Goal: Task Accomplishment & Management: Manage account settings

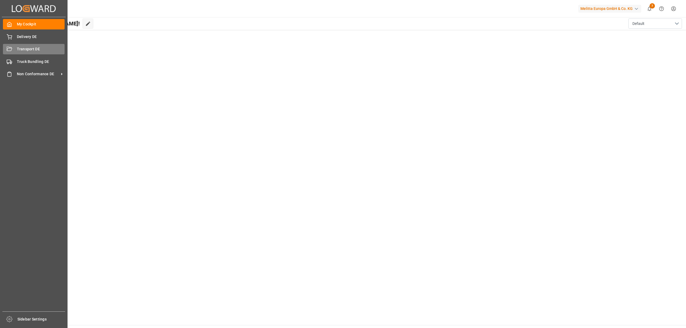
click at [14, 47] on div "Transport DE Transport DE" at bounding box center [34, 49] width 62 height 10
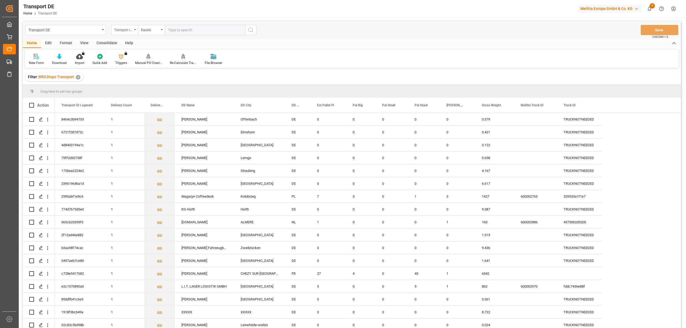
click at [119, 30] on div "Transport ID Logward" at bounding box center [123, 29] width 18 height 6
type input "route"
click at [119, 55] on div "Route" at bounding box center [151, 54] width 80 height 11
click at [149, 32] on div "Equals" at bounding box center [150, 29] width 18 height 6
click at [149, 89] on div "Starts with" at bounding box center [178, 88] width 80 height 11
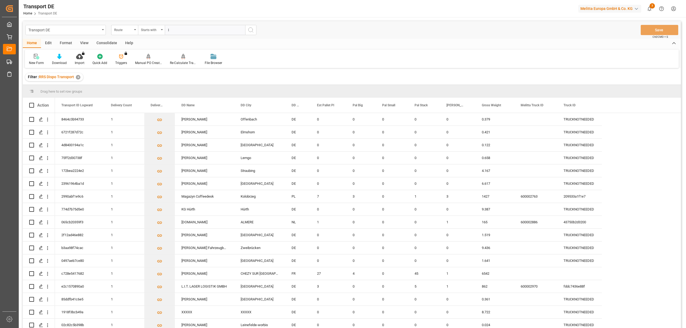
type input "I"
drag, startPoint x: 252, startPoint y: 31, endPoint x: 248, endPoint y: 29, distance: 4.4
click at [251, 31] on icon "search button" at bounding box center [251, 30] width 6 height 6
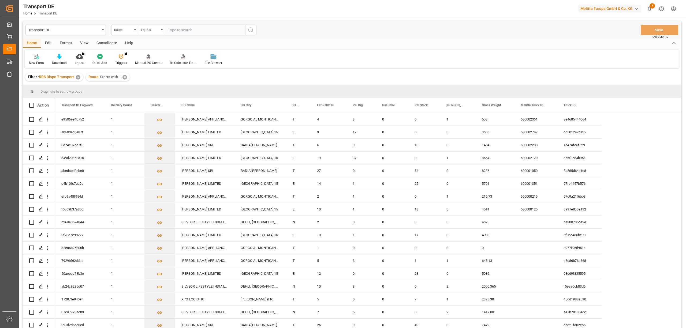
click at [107, 43] on div "Consolidate" at bounding box center [106, 43] width 29 height 9
click at [42, 62] on div "Consolidation List" at bounding box center [42, 63] width 26 height 5
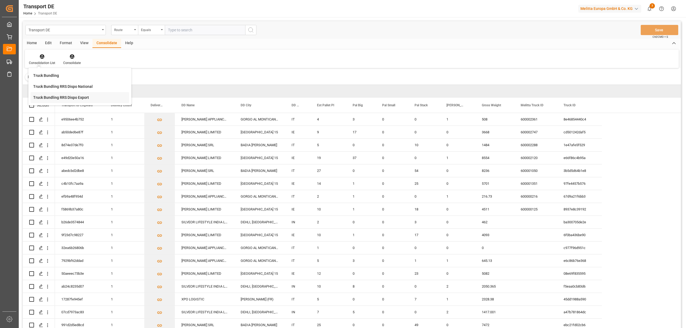
click at [61, 101] on div "Transport DE Route Equals Save Ctrl/CMD + S Home Edit Format View Consolidate H…" at bounding box center [352, 181] width 658 height 321
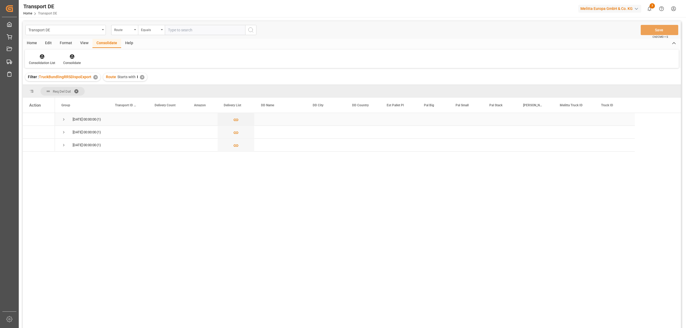
click at [65, 119] on span "Press SPACE to select this row." at bounding box center [63, 119] width 5 height 5
click at [63, 144] on span "Press SPACE to select this row." at bounding box center [63, 145] width 5 height 5
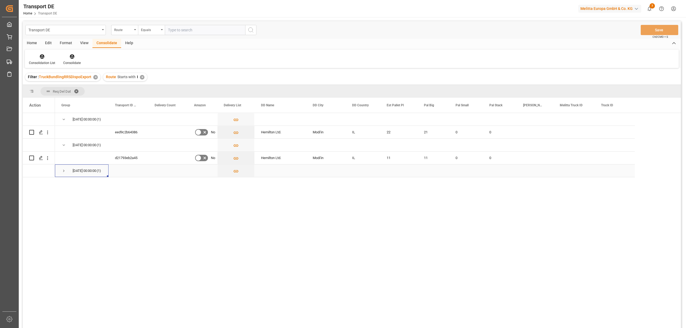
click at [63, 171] on span "Press SPACE to select this row." at bounding box center [63, 171] width 5 height 5
click at [236, 185] on icon "Press SPACE to select this row." at bounding box center [236, 184] width 6 height 6
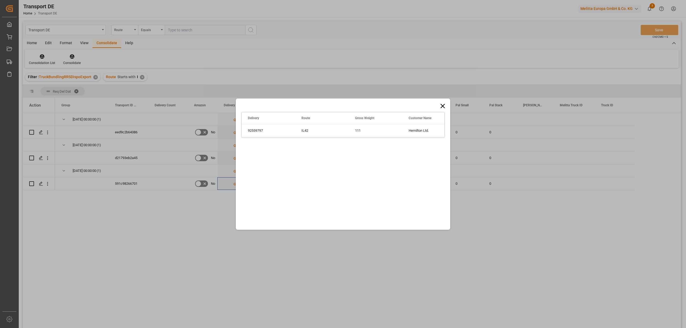
click at [444, 107] on icon at bounding box center [442, 106] width 4 height 4
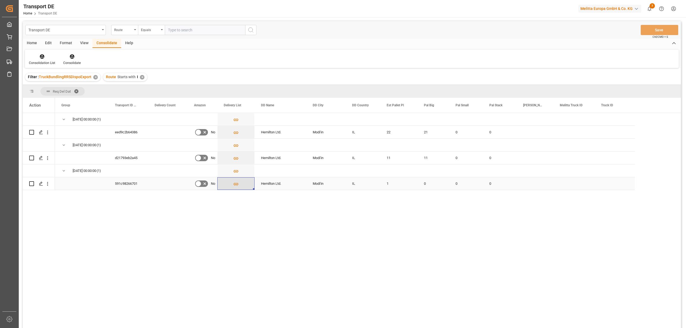
click at [235, 184] on icon "Press SPACE to select this row." at bounding box center [236, 184] width 6 height 6
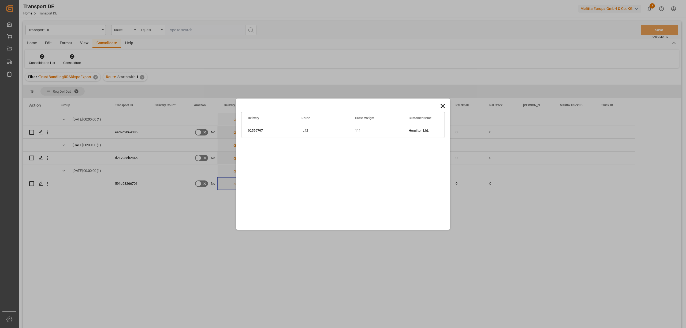
click at [441, 106] on icon at bounding box center [443, 106] width 8 height 8
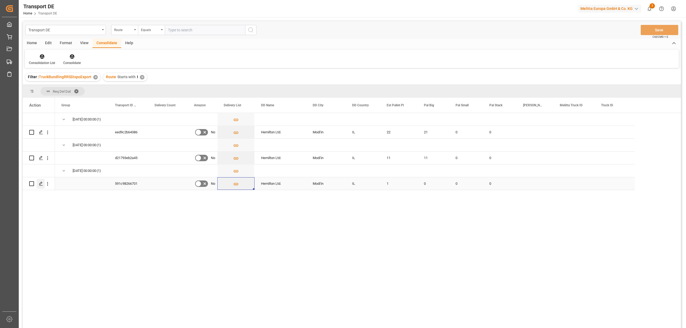
click at [42, 186] on line "Press SPACE to select this row." at bounding box center [40, 186] width 3 height 0
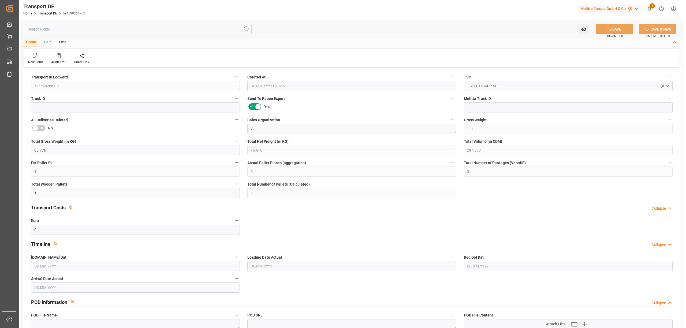
type input "111"
type input "83.776"
type input "75.616"
type input "287.568"
type input "1"
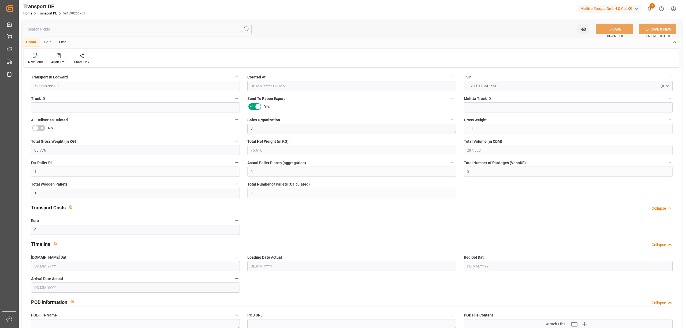
type input "0"
type input "1"
type input "0"
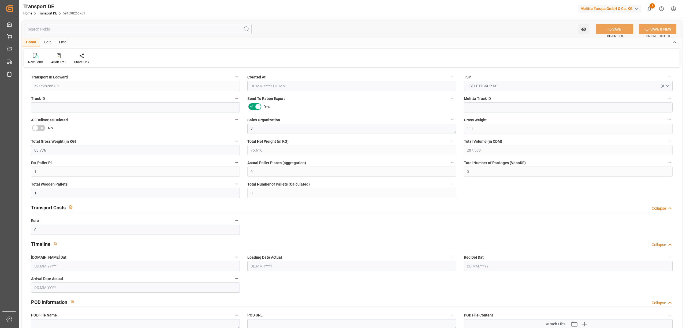
type input "71"
type input "0"
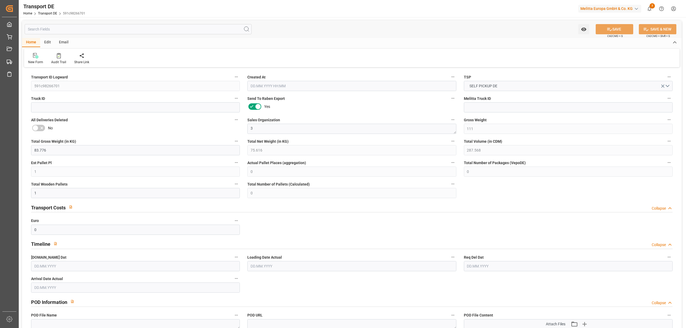
type input "0"
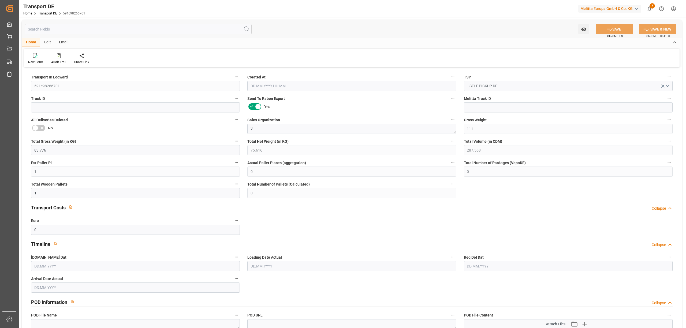
type input "0"
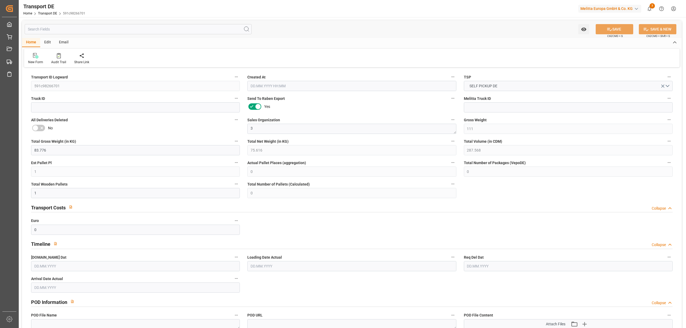
type input "0"
type input "[DATE] 21:08"
type input "[DATE]"
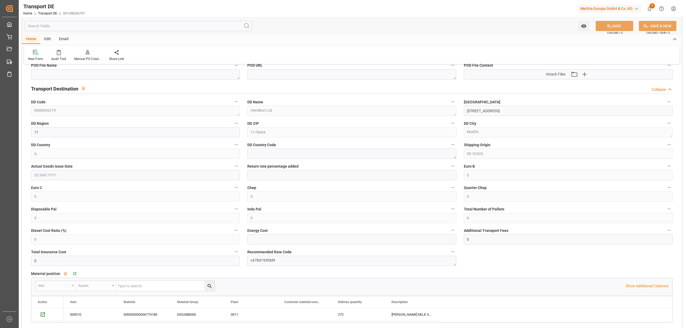
scroll to position [286, 0]
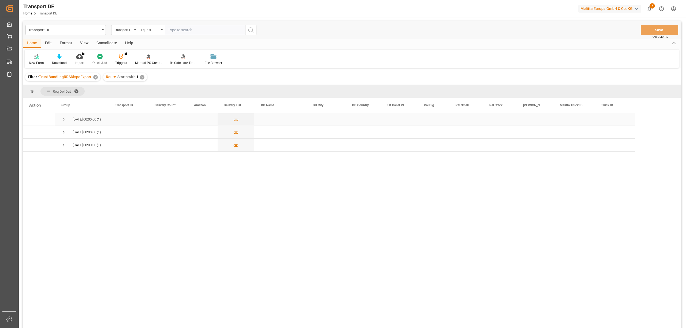
click at [65, 117] on span "Press SPACE to select this row." at bounding box center [63, 119] width 5 height 5
click at [65, 159] on span "Press SPACE to select this row." at bounding box center [63, 158] width 5 height 5
click at [65, 144] on span "Press SPACE to select this row." at bounding box center [63, 145] width 5 height 5
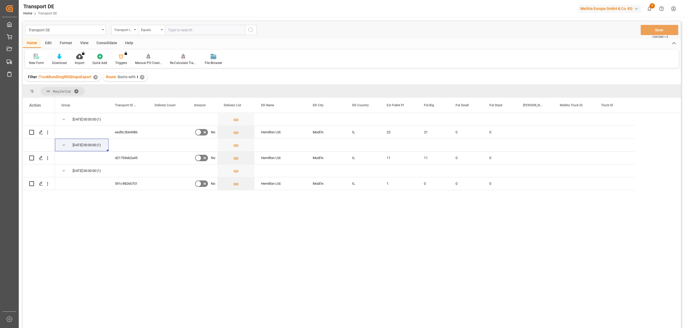
click at [99, 42] on div "Consolidate" at bounding box center [106, 43] width 29 height 9
click at [40, 55] on icon at bounding box center [41, 56] width 5 height 5
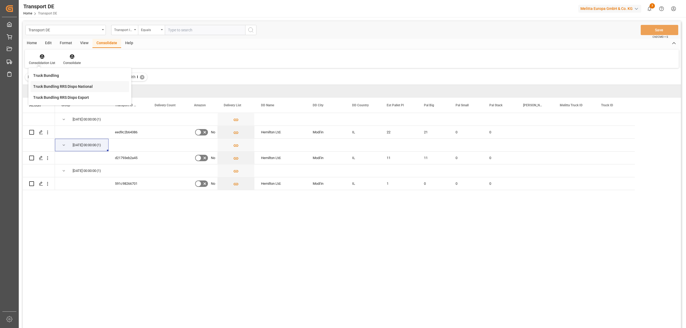
click at [67, 86] on div "Transport DE Transport ID Logward Equals Save Ctrl/CMD + S Home Edit Format Vie…" at bounding box center [352, 181] width 658 height 321
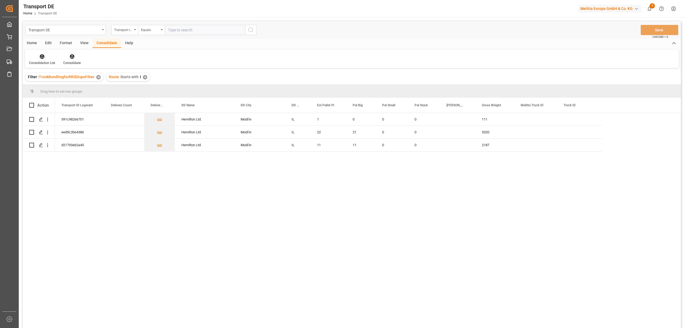
click at [41, 55] on icon at bounding box center [42, 56] width 5 height 5
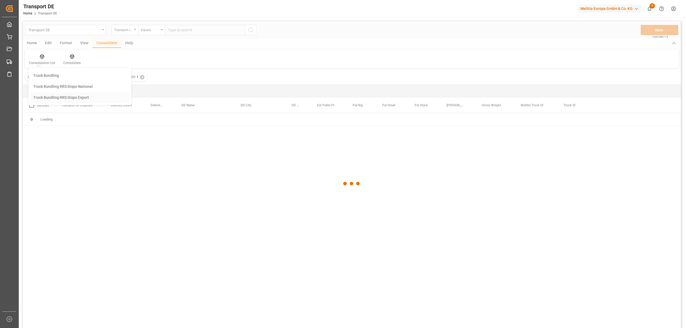
click at [77, 102] on div "Transport DE Transport ID Logward Equals Save Ctrl/CMD + S Home Edit Format Vie…" at bounding box center [352, 181] width 658 height 321
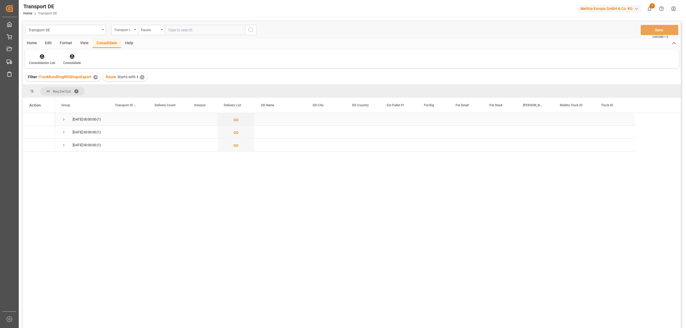
click at [69, 118] on span "[DATE] 00:00:00 (1)" at bounding box center [81, 119] width 41 height 12
click at [63, 146] on span "Press SPACE to select this row." at bounding box center [63, 145] width 5 height 5
click at [63, 118] on span "Press SPACE to select this row." at bounding box center [63, 119] width 5 height 5
click at [63, 144] on span "Press SPACE to select this row." at bounding box center [63, 145] width 5 height 5
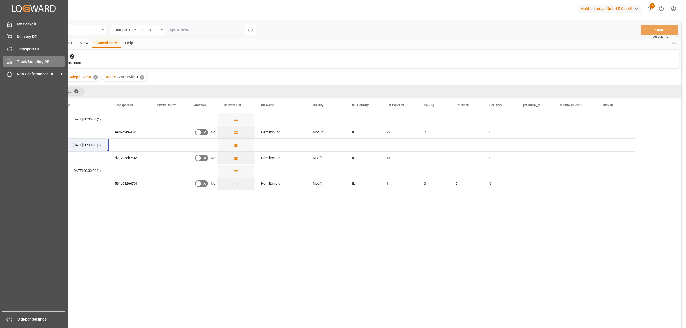
click at [40, 59] on span "Truck Bundling DE" at bounding box center [41, 62] width 48 height 6
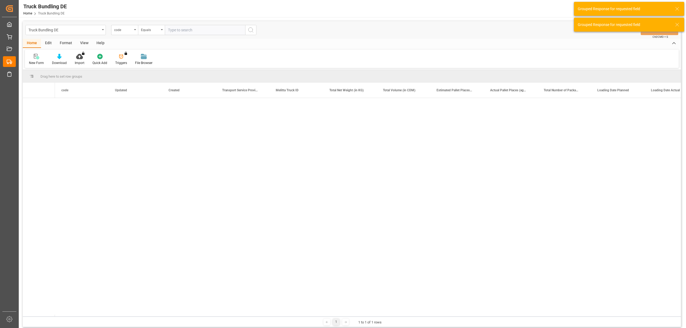
click at [147, 156] on div "[DATE] 09:28:31" at bounding box center [136, 155] width 54 height 13
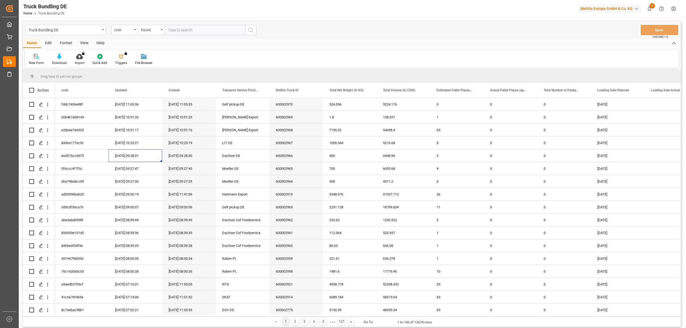
drag, startPoint x: 236, startPoint y: 54, endPoint x: 180, endPoint y: 53, distance: 56.0
click at [231, 54] on div "New Form Download Import You don't have permission for this feature. Contact ad…" at bounding box center [352, 59] width 654 height 18
click at [87, 42] on div "View" at bounding box center [84, 43] width 16 height 9
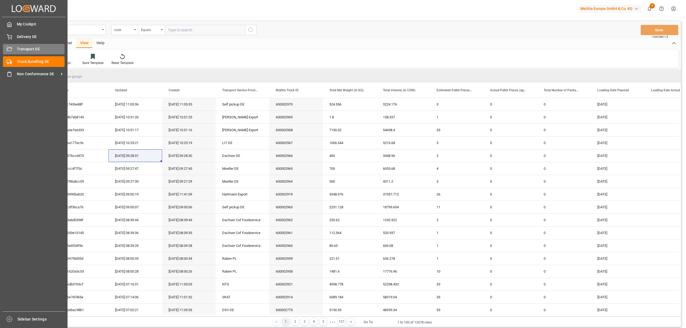
drag, startPoint x: 6, startPoint y: 48, endPoint x: 105, endPoint y: 57, distance: 100.1
click at [6, 47] on div at bounding box center [7, 49] width 9 height 6
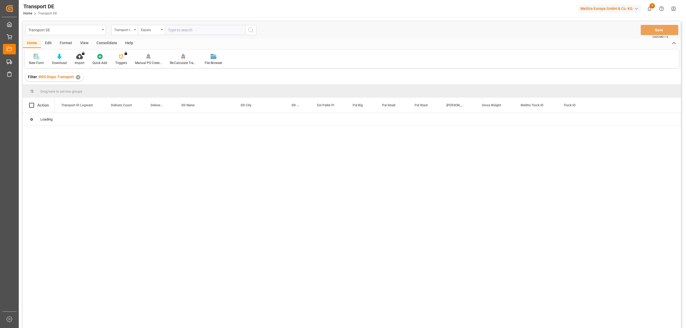
click at [108, 44] on div "Consolidate" at bounding box center [106, 43] width 29 height 9
click at [42, 57] on icon at bounding box center [42, 56] width 5 height 5
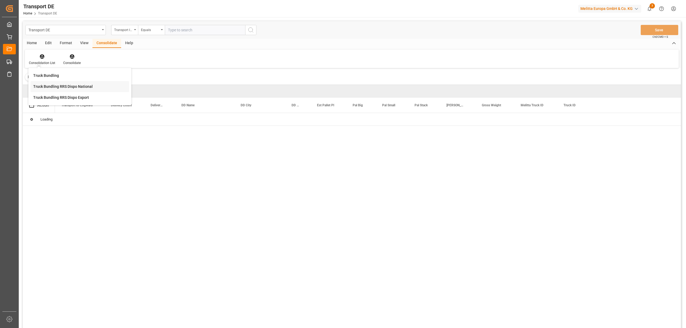
click at [69, 87] on div "Transport DE Transport ID Logward Equals Save Ctrl/CMD + S Home Edit Format Vie…" at bounding box center [352, 181] width 658 height 321
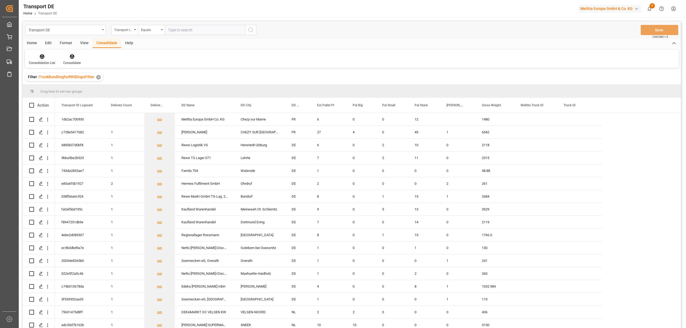
click at [43, 61] on div "Consolidation List" at bounding box center [42, 63] width 26 height 5
click at [65, 98] on div "Transport DE Transport ID Logward Equals Save Ctrl/CMD + S Home Edit Format Vie…" at bounding box center [352, 181] width 658 height 321
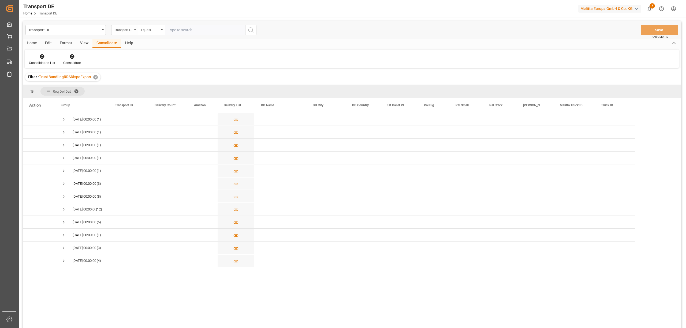
click at [128, 30] on div "Transport ID Logward" at bounding box center [123, 29] width 18 height 6
type input "route"
click at [148, 57] on div "Route" at bounding box center [151, 54] width 80 height 11
click at [148, 29] on div "Equals" at bounding box center [150, 29] width 18 height 6
drag, startPoint x: 149, startPoint y: 92, endPoint x: 168, endPoint y: 76, distance: 24.4
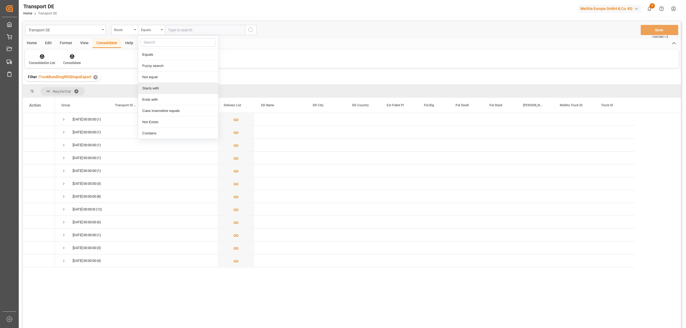
click at [151, 86] on div "Starts with" at bounding box center [178, 88] width 80 height 11
type input "I"
click at [252, 29] on circle "search button" at bounding box center [250, 30] width 4 height 4
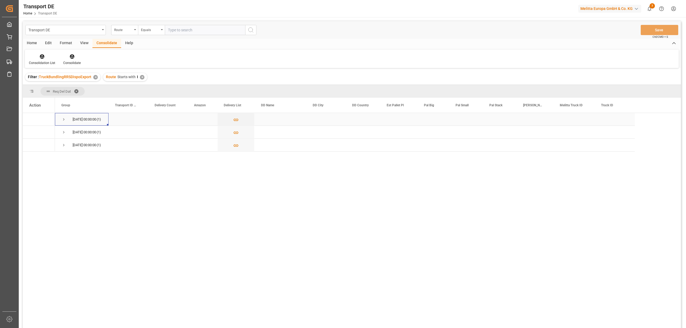
click at [64, 119] on span "Press SPACE to select this row." at bounding box center [63, 119] width 5 height 5
click at [64, 146] on span "Press SPACE to select this row." at bounding box center [63, 145] width 5 height 5
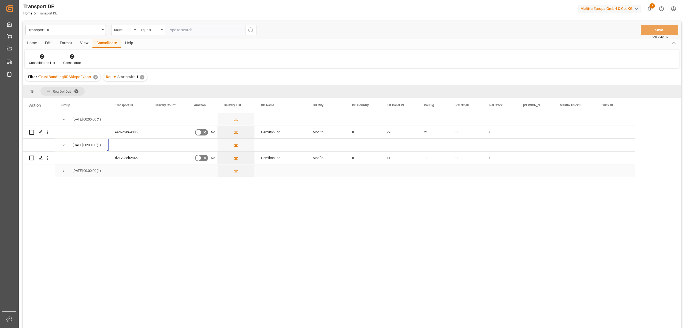
click at [63, 173] on span "Press SPACE to select this row." at bounding box center [63, 171] width 5 height 5
drag, startPoint x: 28, startPoint y: 130, endPoint x: 33, endPoint y: 136, distance: 8.2
click at [29, 130] on div "Press SPACE to select this row." at bounding box center [39, 132] width 32 height 13
drag, startPoint x: 30, startPoint y: 132, endPoint x: 35, endPoint y: 147, distance: 16.1
click at [32, 132] on input "Press Space to toggle row selection (unchecked)" at bounding box center [31, 132] width 5 height 5
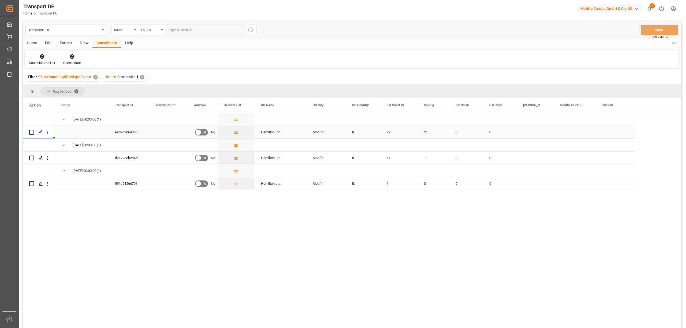
checkbox input "true"
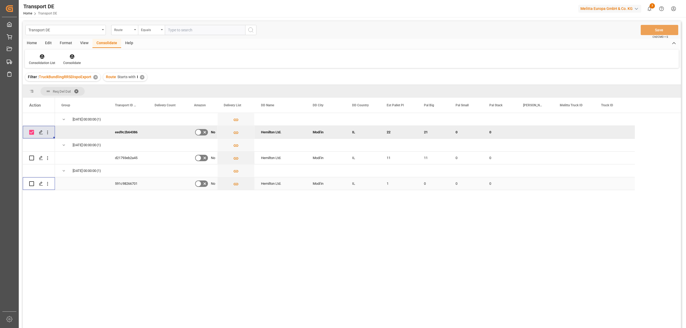
click at [30, 184] on input "Press Space to toggle row selection (unchecked)" at bounding box center [31, 183] width 5 height 5
checkbox input "true"
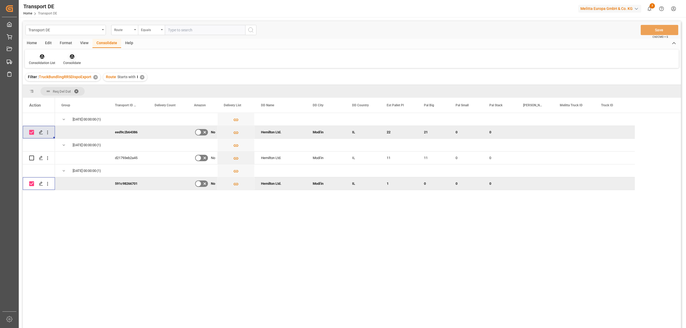
click at [71, 56] on icon at bounding box center [72, 56] width 5 height 5
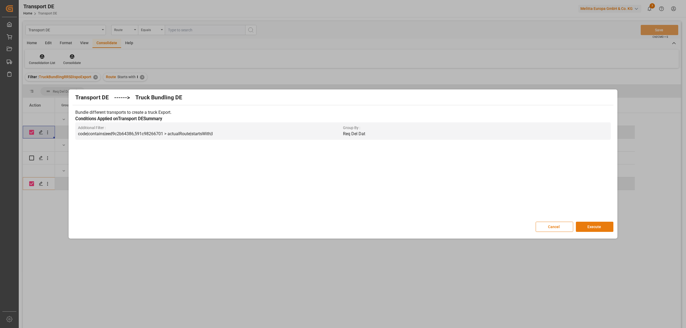
click at [604, 229] on button "Execute" at bounding box center [595, 227] width 38 height 10
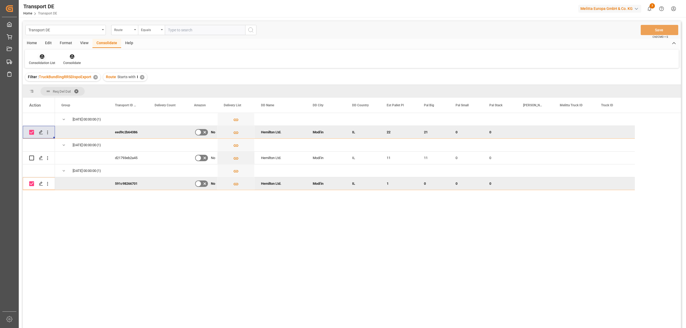
click at [40, 58] on icon at bounding box center [41, 56] width 5 height 5
click at [59, 101] on div "Transport DE Route Equals Save Ctrl/CMD + S Home Edit Format View Consolidate H…" at bounding box center [352, 181] width 658 height 321
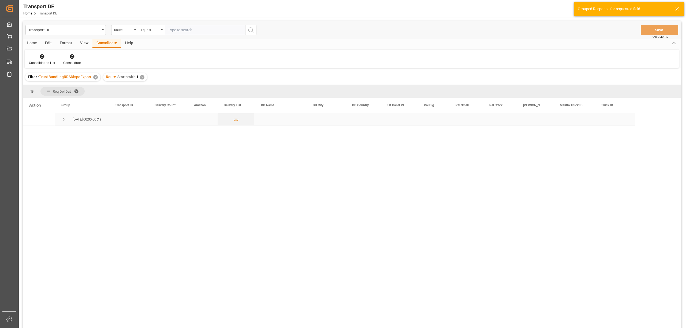
click at [64, 119] on span "Press SPACE to select this row." at bounding box center [63, 119] width 5 height 5
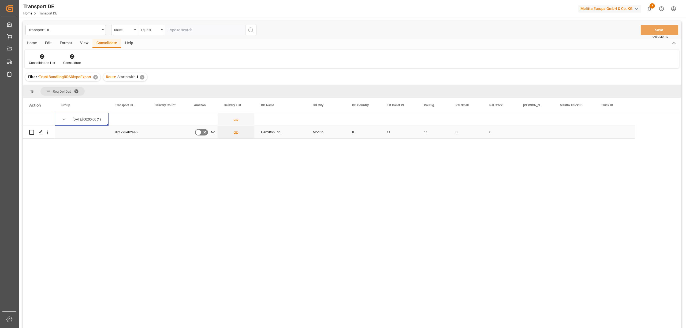
click at [31, 133] on input "Press Space to toggle row selection (unchecked)" at bounding box center [31, 132] width 5 height 5
checkbox input "true"
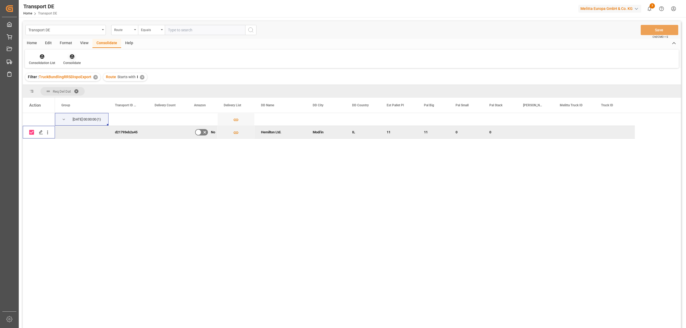
click at [71, 57] on icon at bounding box center [71, 56] width 5 height 5
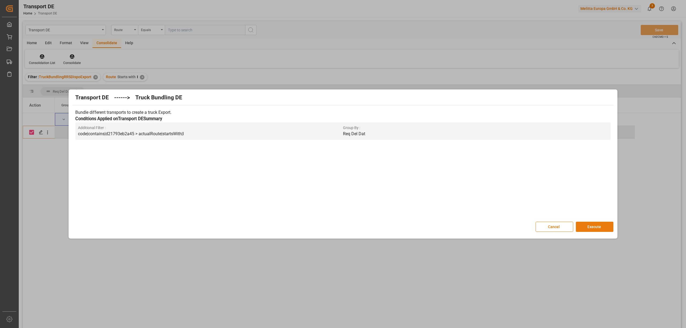
click at [589, 228] on button "Execute" at bounding box center [595, 227] width 38 height 10
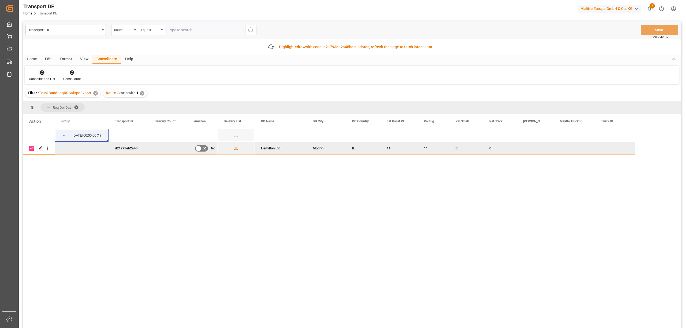
click at [40, 73] on icon at bounding box center [42, 72] width 5 height 5
click at [56, 115] on div "Transport DE Route Equals Save Ctrl/CMD + S Fetch latest updates Highlighted ro…" at bounding box center [352, 189] width 658 height 337
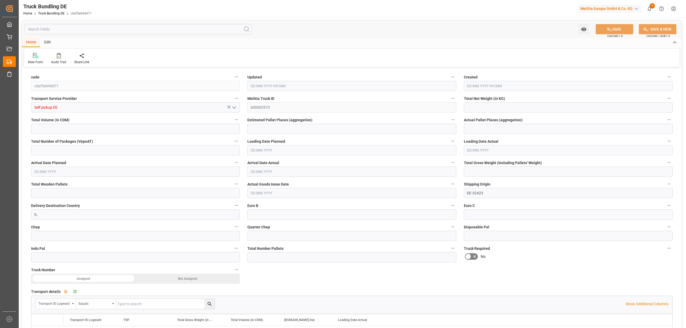
type input "1494.424"
type input "15541.844"
type input "11"
type input "0"
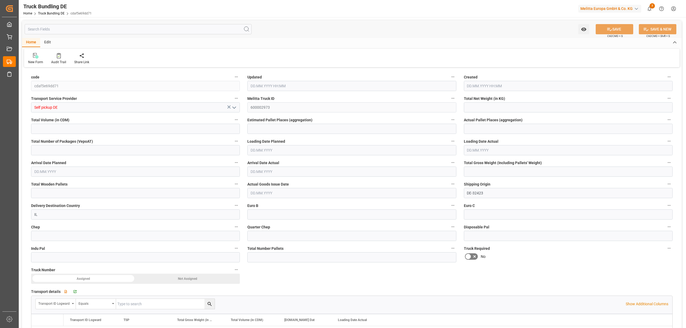
type input "2187"
type input "11"
type input "0"
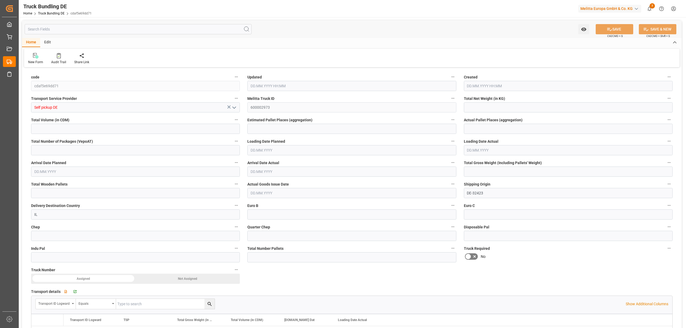
type input "0"
type input "25.09.2025 11:48"
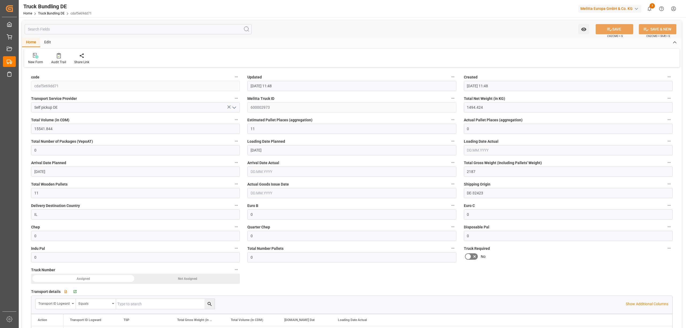
type input "25.09.2025 11:48"
type input "[DATE]"
